Goal: Answer question/provide support: Answer question/provide support

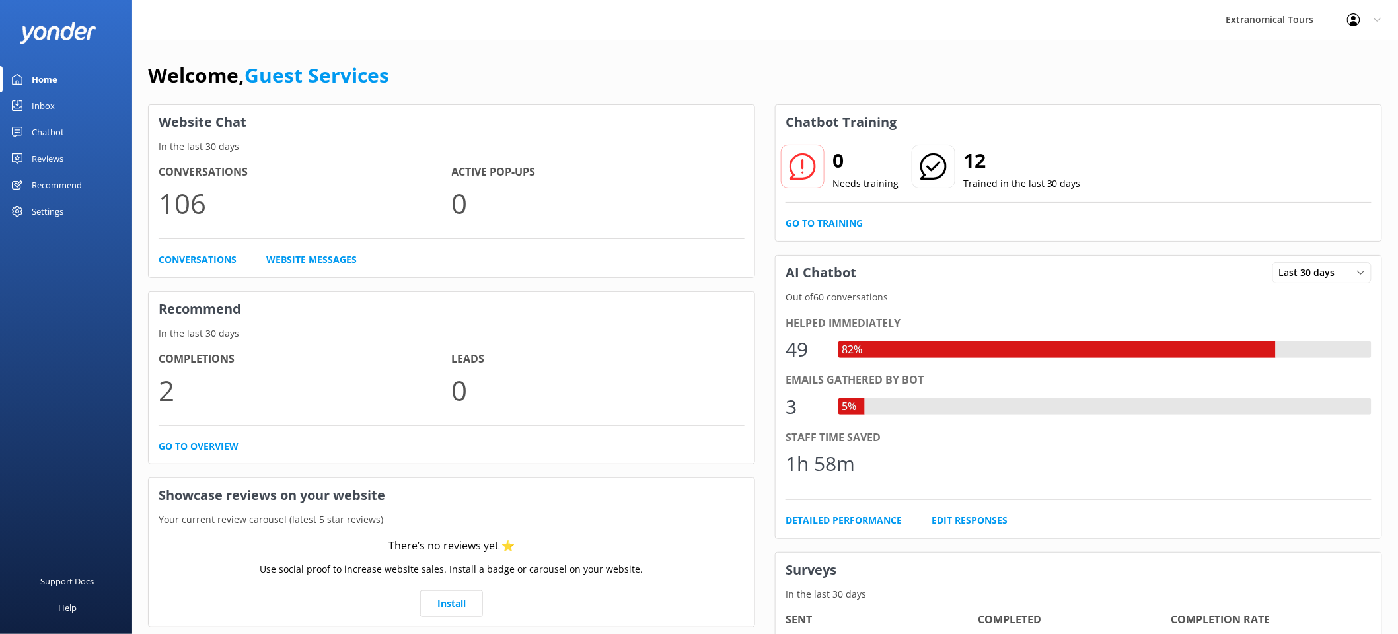
click at [38, 108] on div "Inbox" at bounding box center [43, 106] width 23 height 26
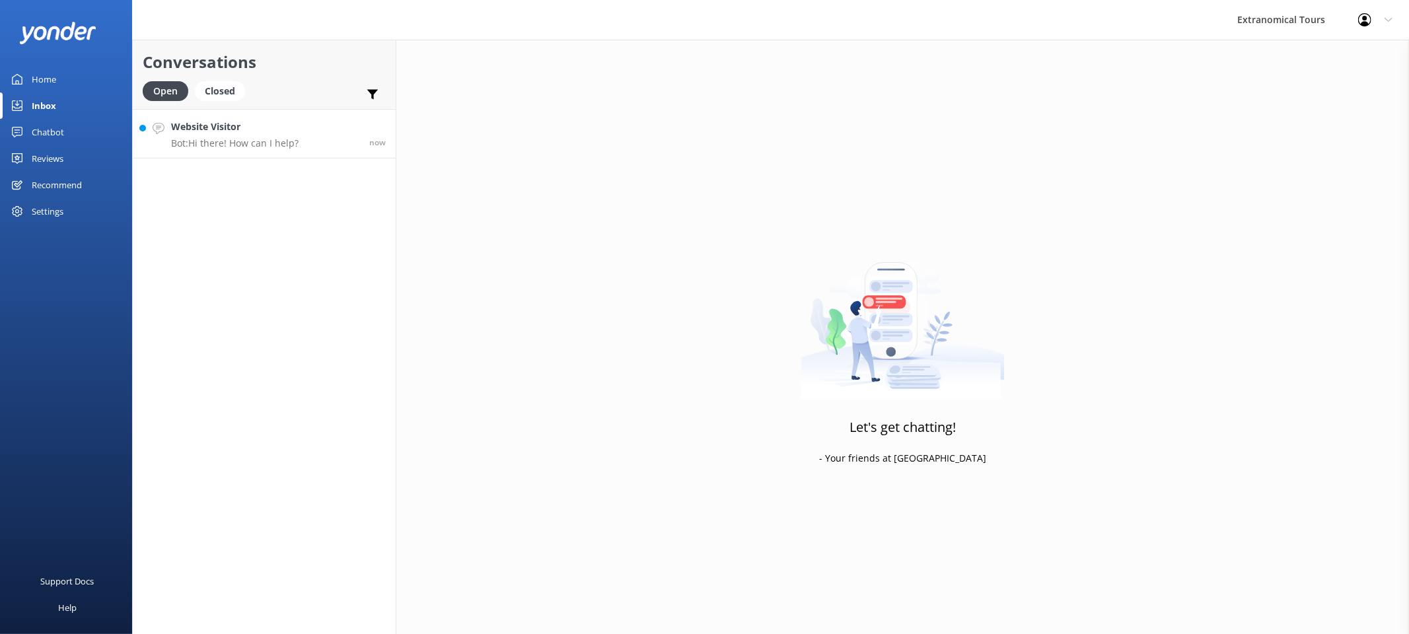
click at [283, 135] on div "Website Visitor Bot: Hi there! How can I help?" at bounding box center [235, 134] width 128 height 28
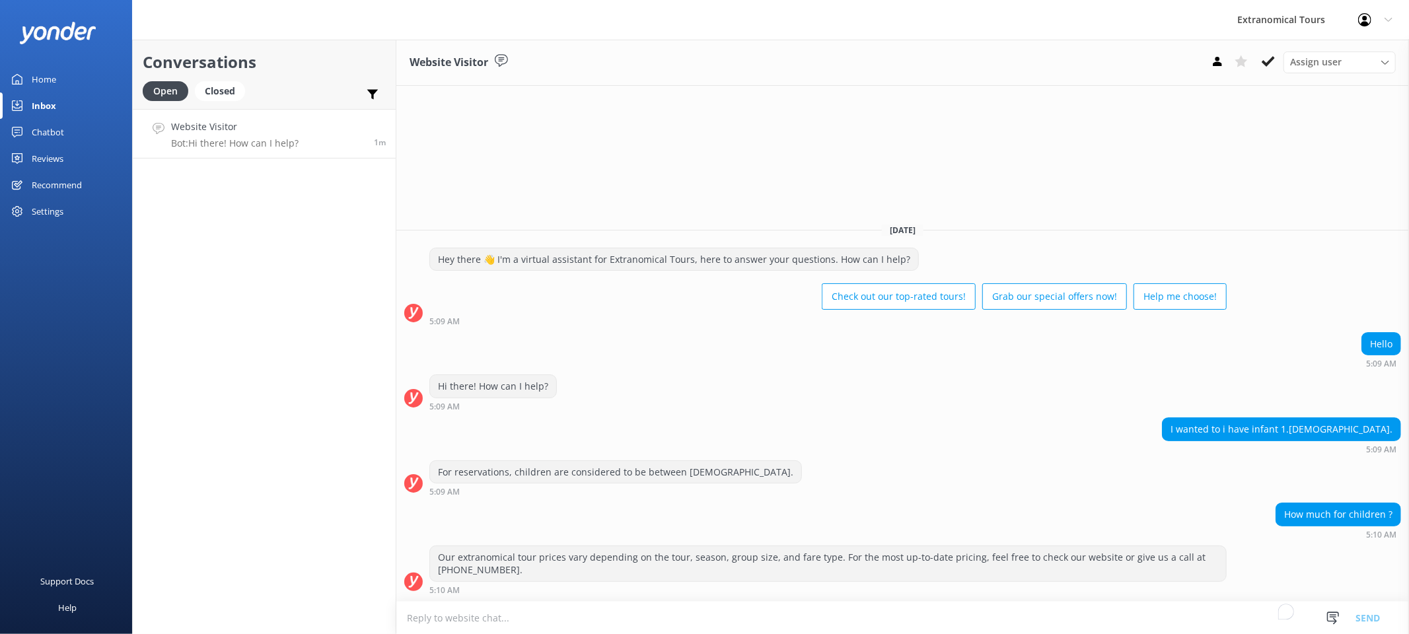
click at [268, 460] on div "Conversations Open Closed Important Assigned to me Unassigned Website Visitor B…" at bounding box center [264, 337] width 264 height 595
click at [790, 464] on div "For reservations, children are considered to be between [DEMOGRAPHIC_DATA]. 5:0…" at bounding box center [902, 479] width 1013 height 36
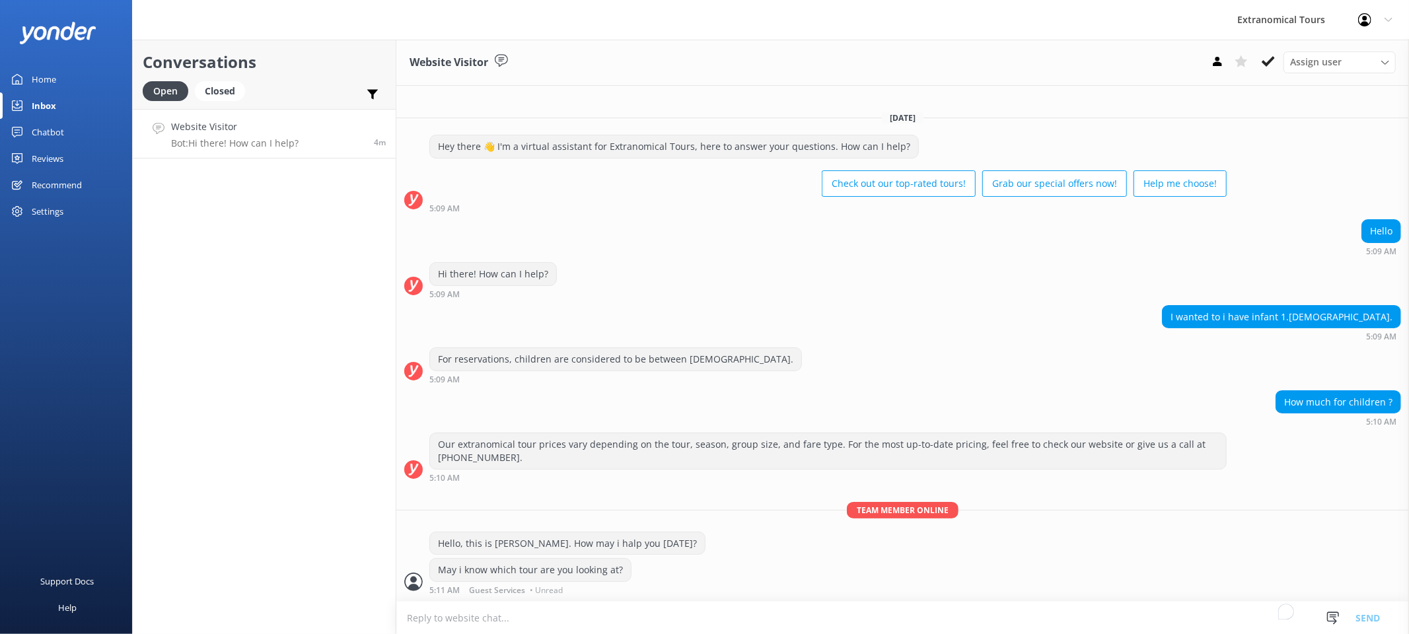
click at [235, 515] on div "Conversations Open Closed Important Assigned to me Unassigned Website Visitor B…" at bounding box center [264, 337] width 264 height 595
